Goal: Task Accomplishment & Management: Manage account settings

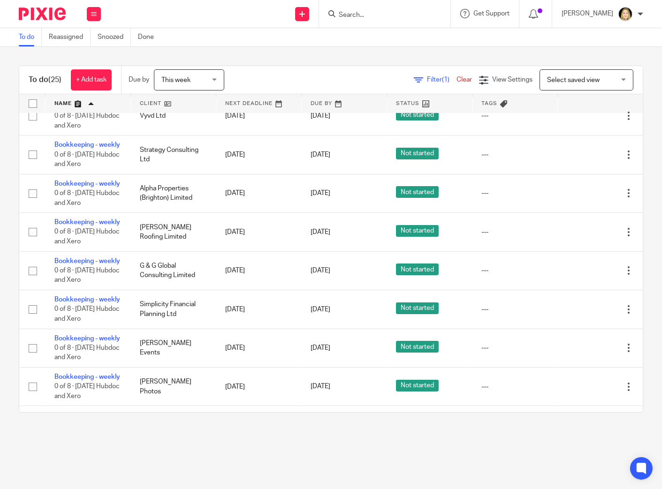
scroll to position [417, 0]
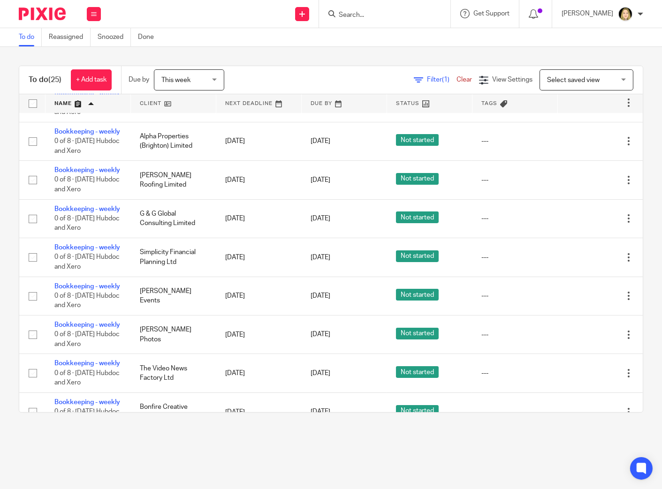
click at [577, 30] on icon at bounding box center [581, 25] width 9 height 9
click at [577, 69] on icon at bounding box center [581, 64] width 9 height 9
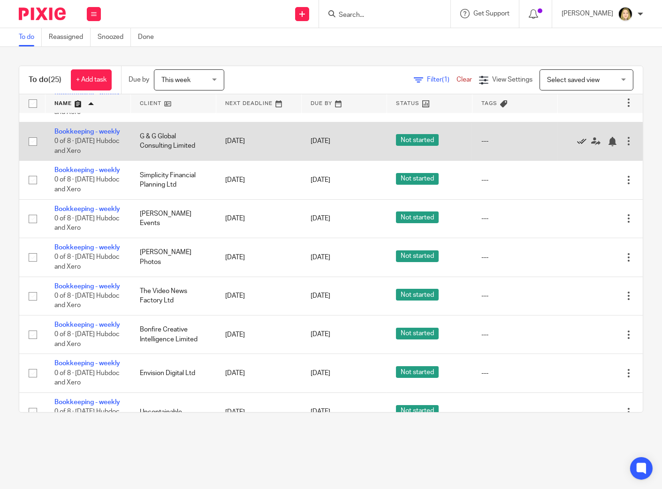
click at [577, 146] on icon at bounding box center [581, 141] width 9 height 9
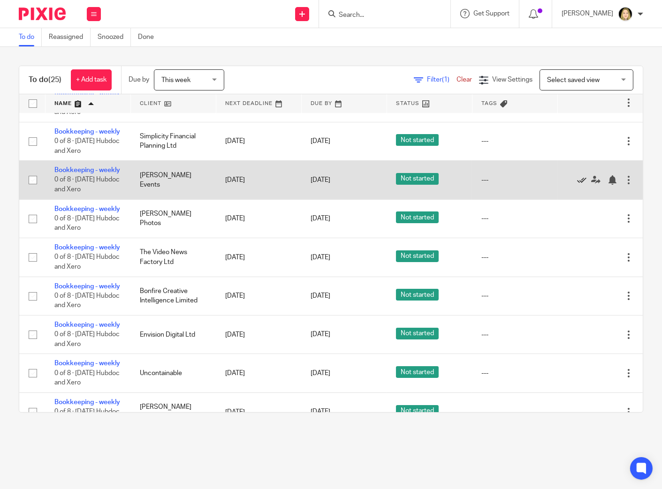
click at [577, 185] on icon at bounding box center [581, 180] width 9 height 9
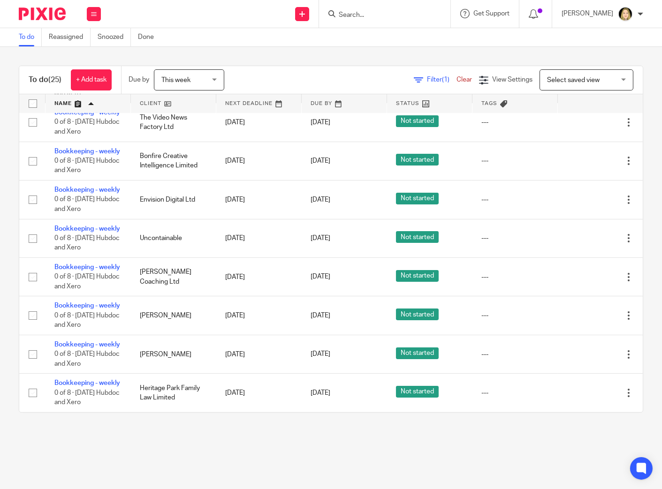
scroll to position [626, 0]
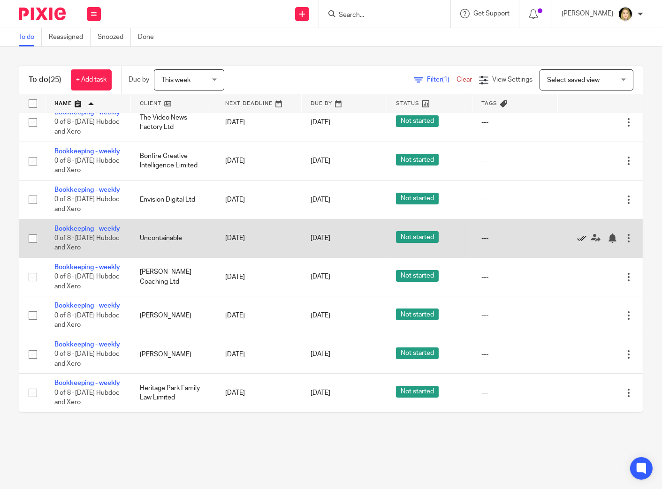
click at [577, 243] on link at bounding box center [584, 238] width 14 height 9
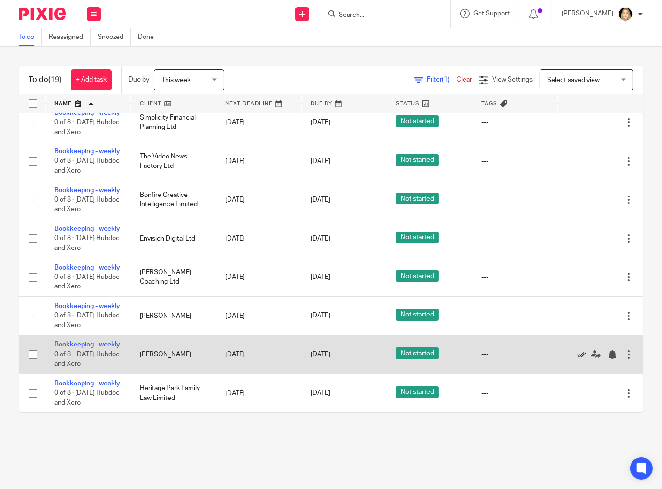
click at [577, 350] on icon at bounding box center [581, 354] width 9 height 9
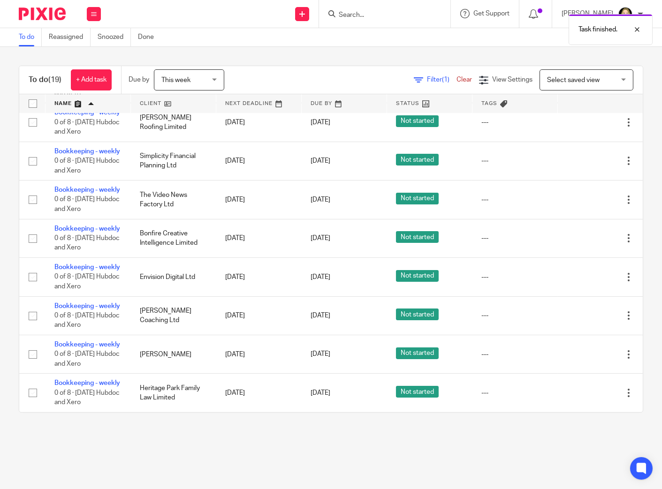
scroll to position [664, 0]
click at [577, 89] on icon at bounding box center [581, 83] width 9 height 9
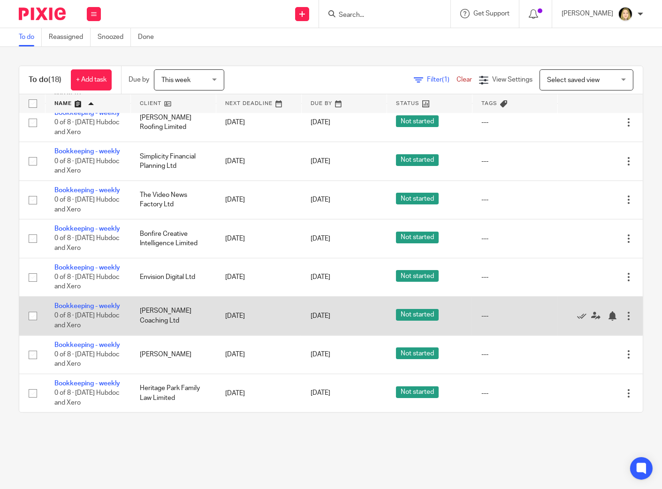
scroll to position [615, 0]
click at [577, 312] on icon at bounding box center [581, 316] width 9 height 9
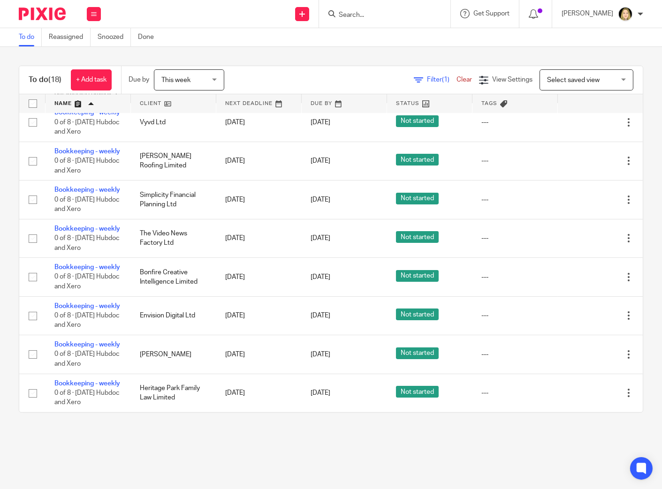
scroll to position [462, 0]
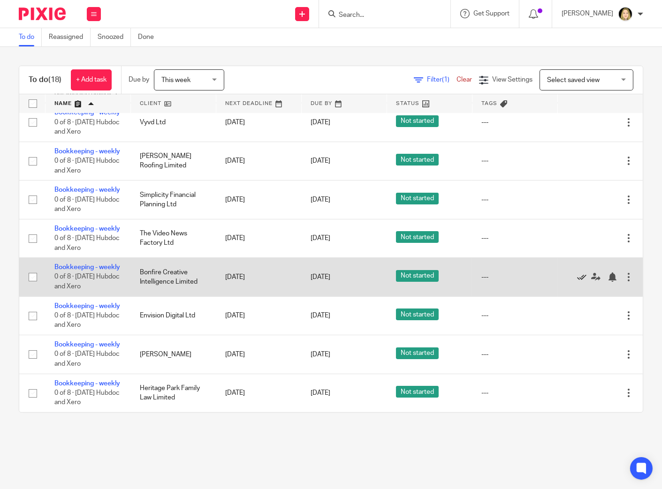
click at [577, 282] on icon at bounding box center [581, 277] width 9 height 9
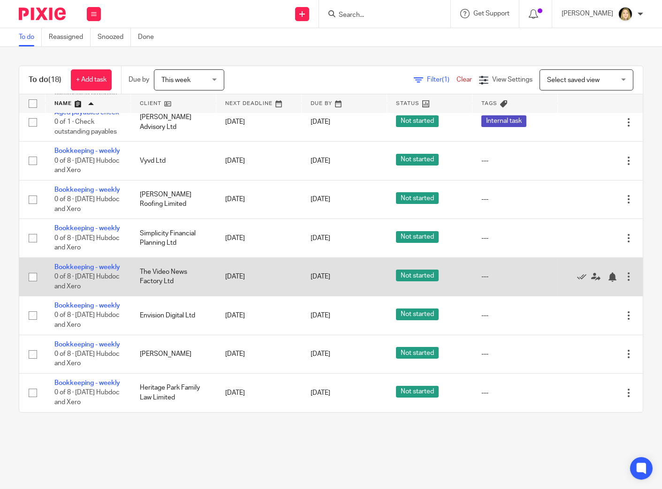
scroll to position [518, 0]
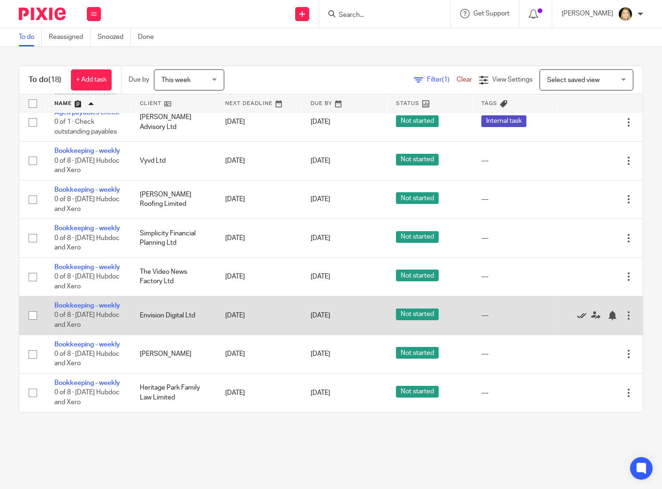
click at [577, 311] on icon at bounding box center [581, 315] width 9 height 9
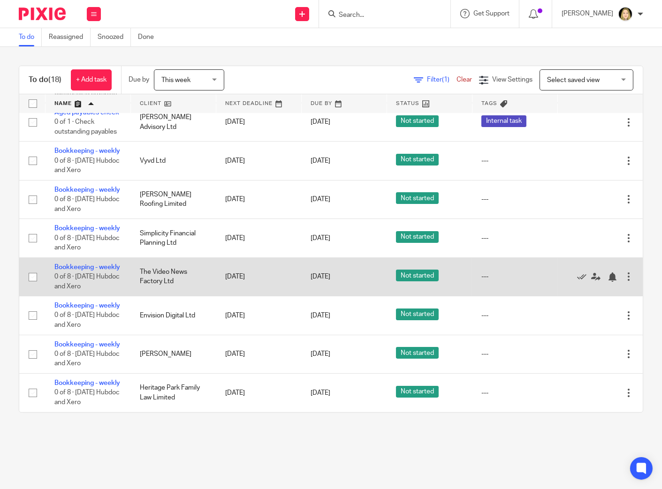
scroll to position [469, 0]
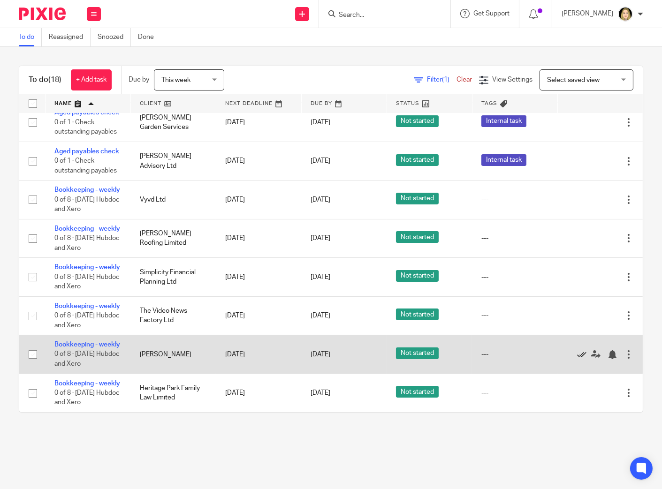
click at [577, 350] on icon at bounding box center [581, 354] width 9 height 9
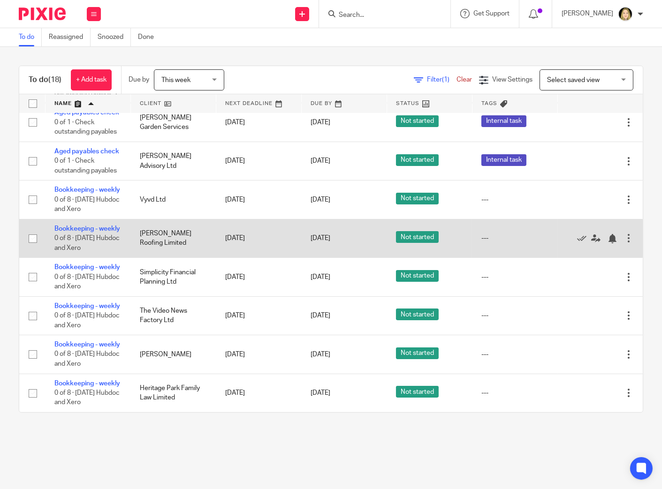
scroll to position [420, 0]
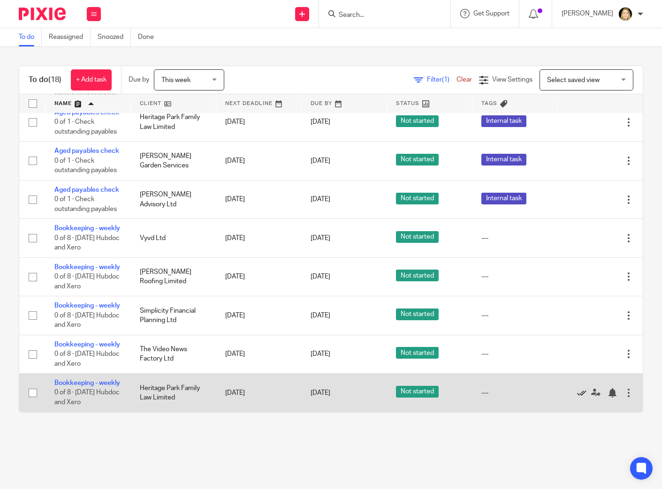
click at [577, 389] on icon at bounding box center [581, 393] width 9 height 9
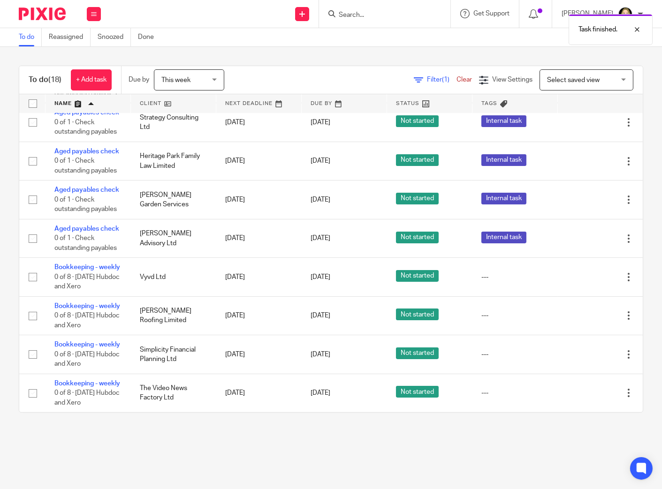
scroll to position [372, 0]
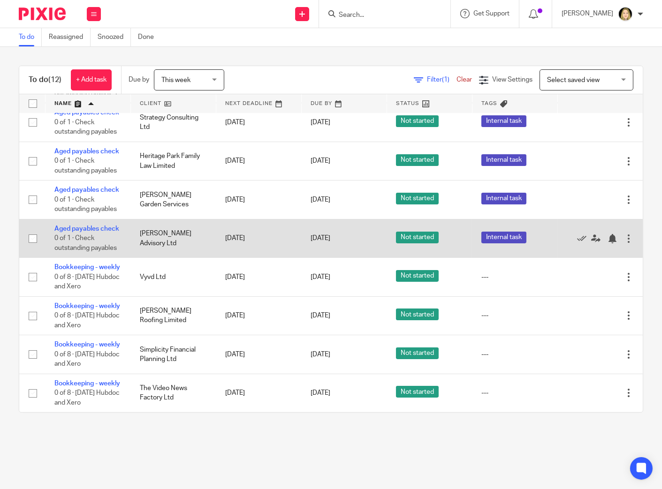
scroll to position [372, 0]
